Goal: Information Seeking & Learning: Check status

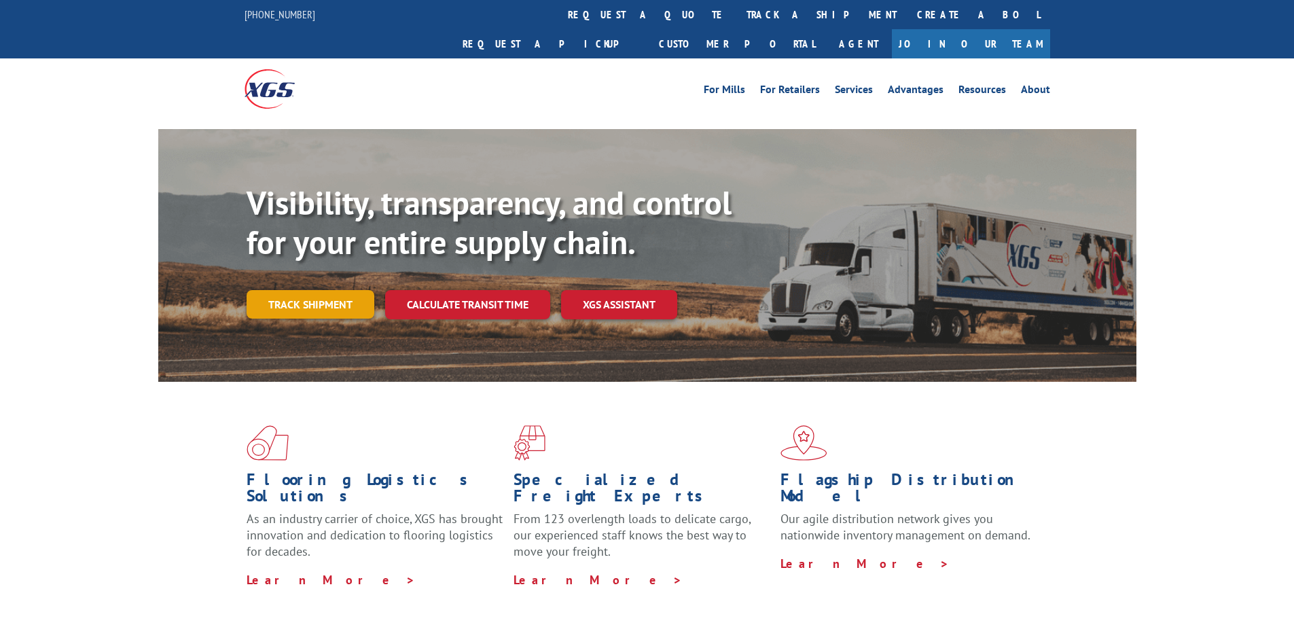
click at [295, 290] on link "Track shipment" at bounding box center [311, 304] width 128 height 29
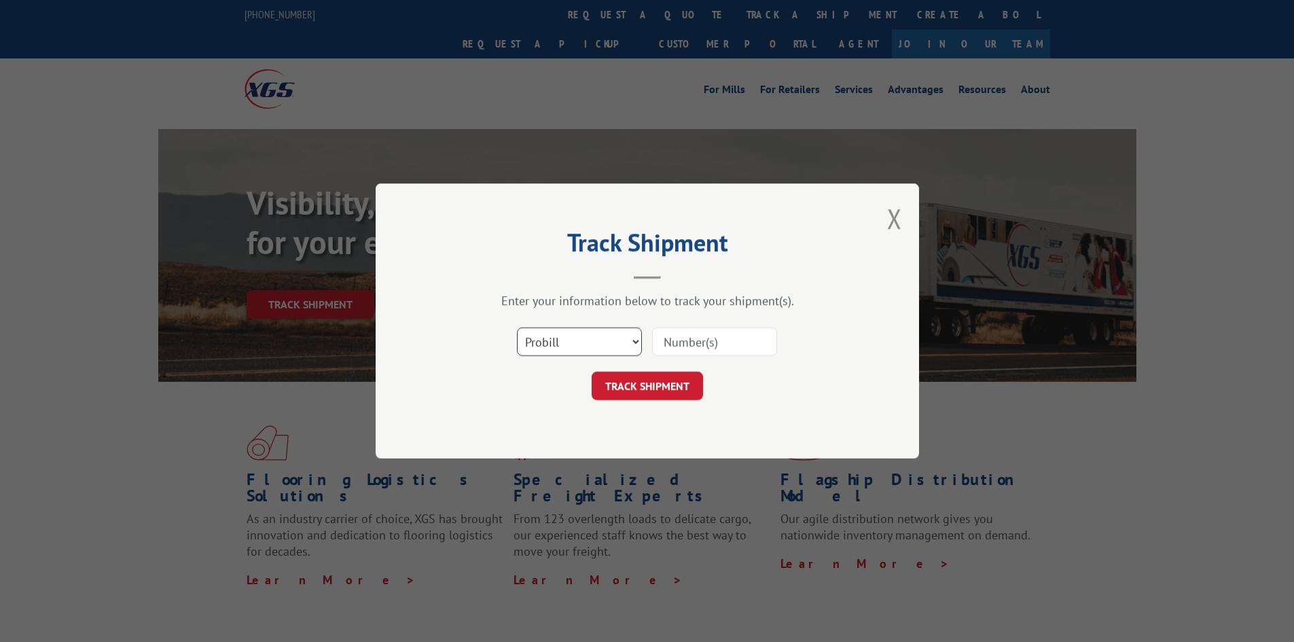
click at [624, 332] on select "Select category... Probill BOL PO" at bounding box center [579, 342] width 125 height 29
select select "bol"
click at [517, 328] on select "Select category... Probill BOL PO" at bounding box center [579, 342] width 125 height 29
click at [680, 333] on input at bounding box center [714, 342] width 125 height 29
paste input "3373328"
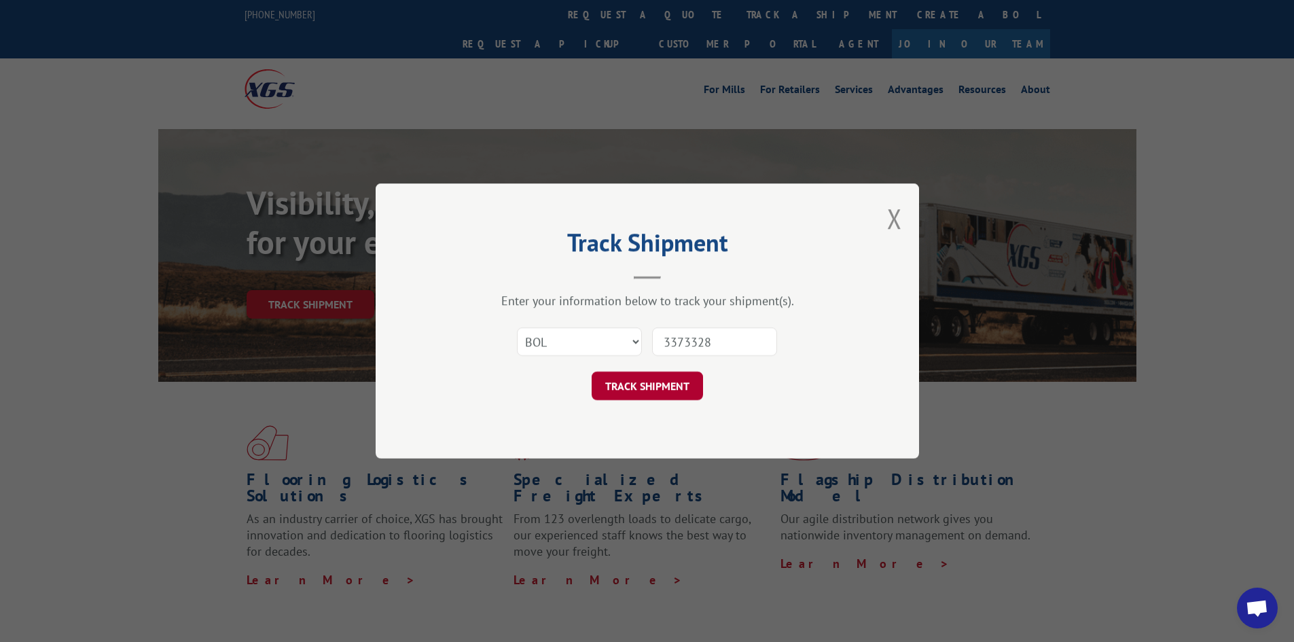
type input "3373328"
click at [651, 377] on button "TRACK SHIPMENT" at bounding box center [647, 386] width 111 height 29
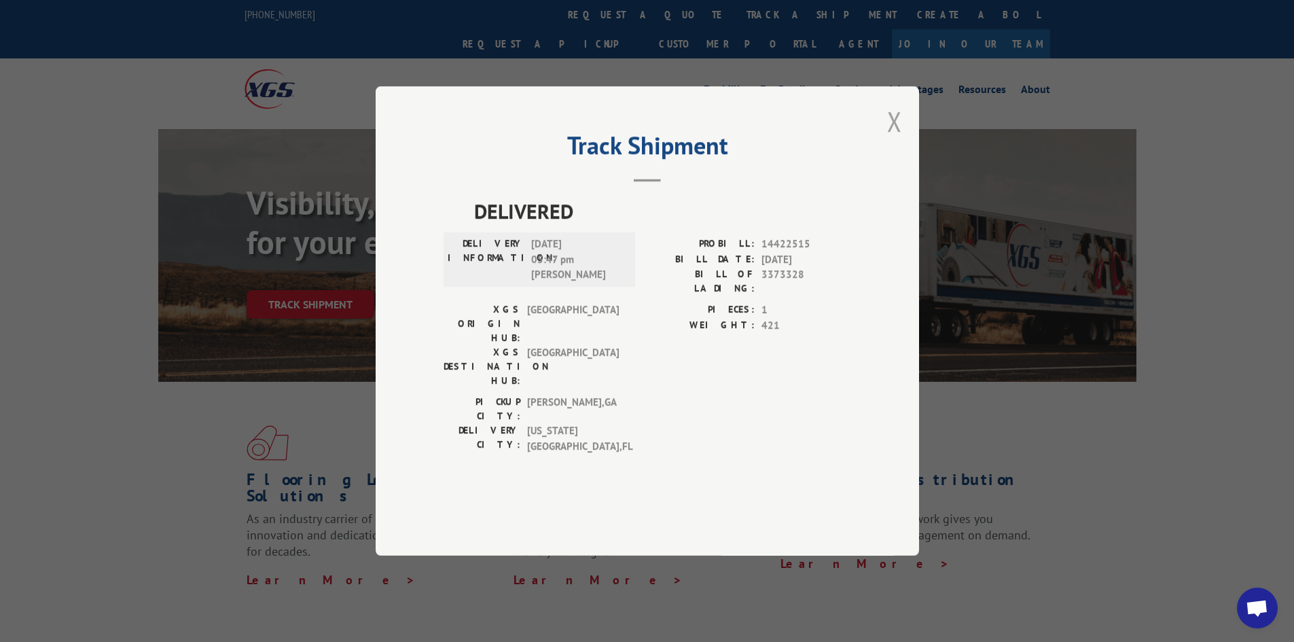
click at [895, 139] on button "Close modal" at bounding box center [894, 121] width 15 height 36
